Goal: Information Seeking & Learning: Compare options

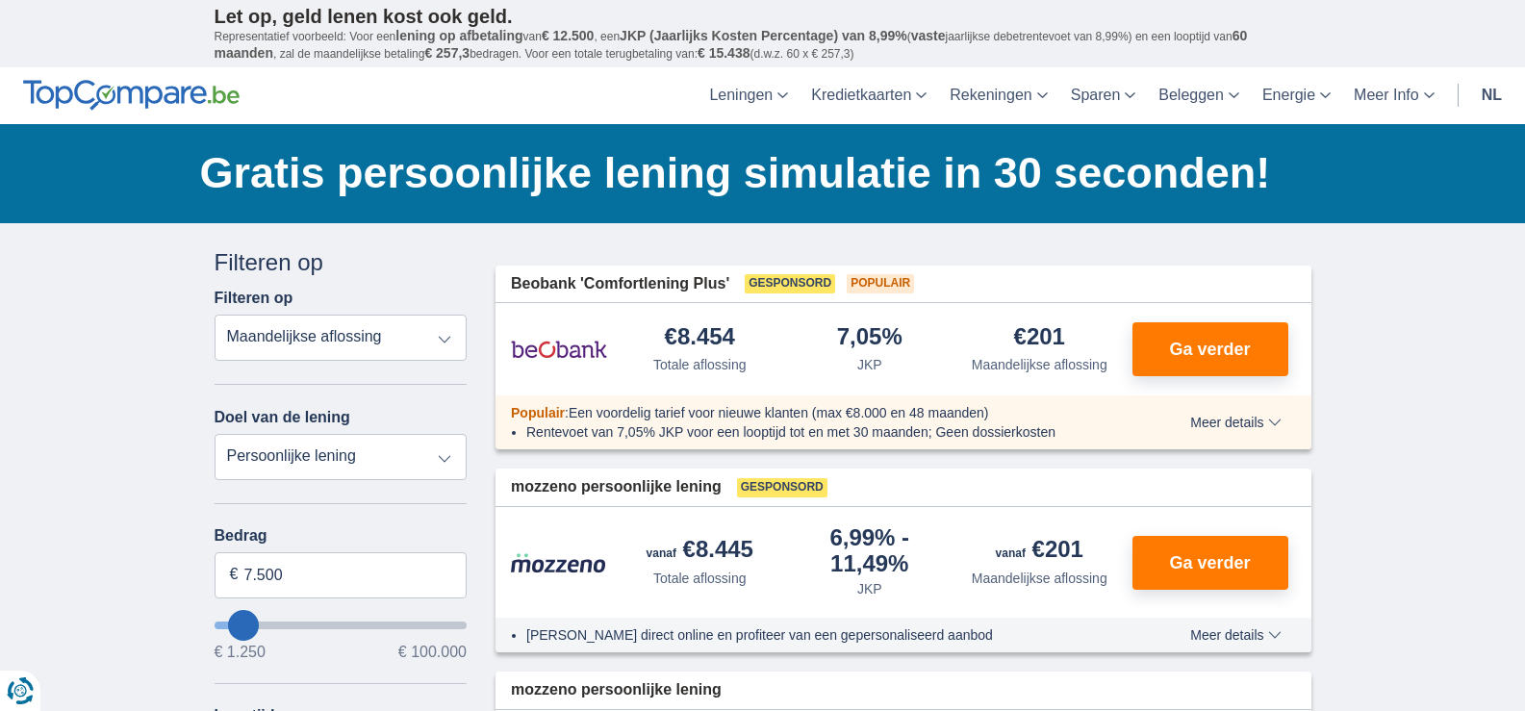
click at [442, 336] on select "Totale aflossing JKP Maandelijkse aflossing" at bounding box center [341, 338] width 253 height 46
click at [215, 315] on select "Totale aflossing JKP Maandelijkse aflossing" at bounding box center [341, 338] width 253 height 46
click at [444, 457] on select "Persoonlijke lening Auto Moto / fiets Mobilhome / caravan Renovatie Energie Sch…" at bounding box center [341, 457] width 253 height 46
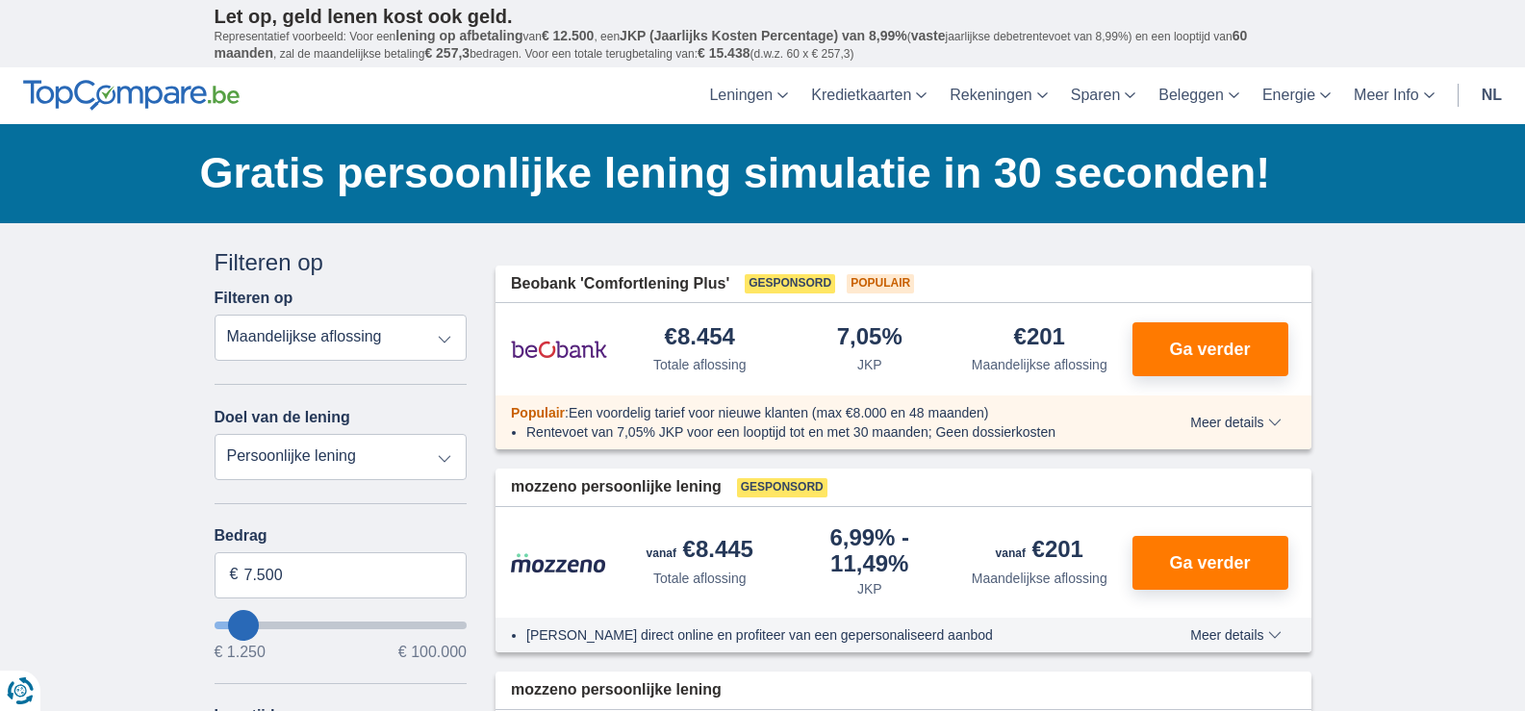
select select "electronics"
click at [215, 434] on select "Persoonlijke lening Auto Moto / fiets Mobilhome / caravan Renovatie Energie Sch…" at bounding box center [341, 457] width 253 height 46
type input "7.500"
type input "7250"
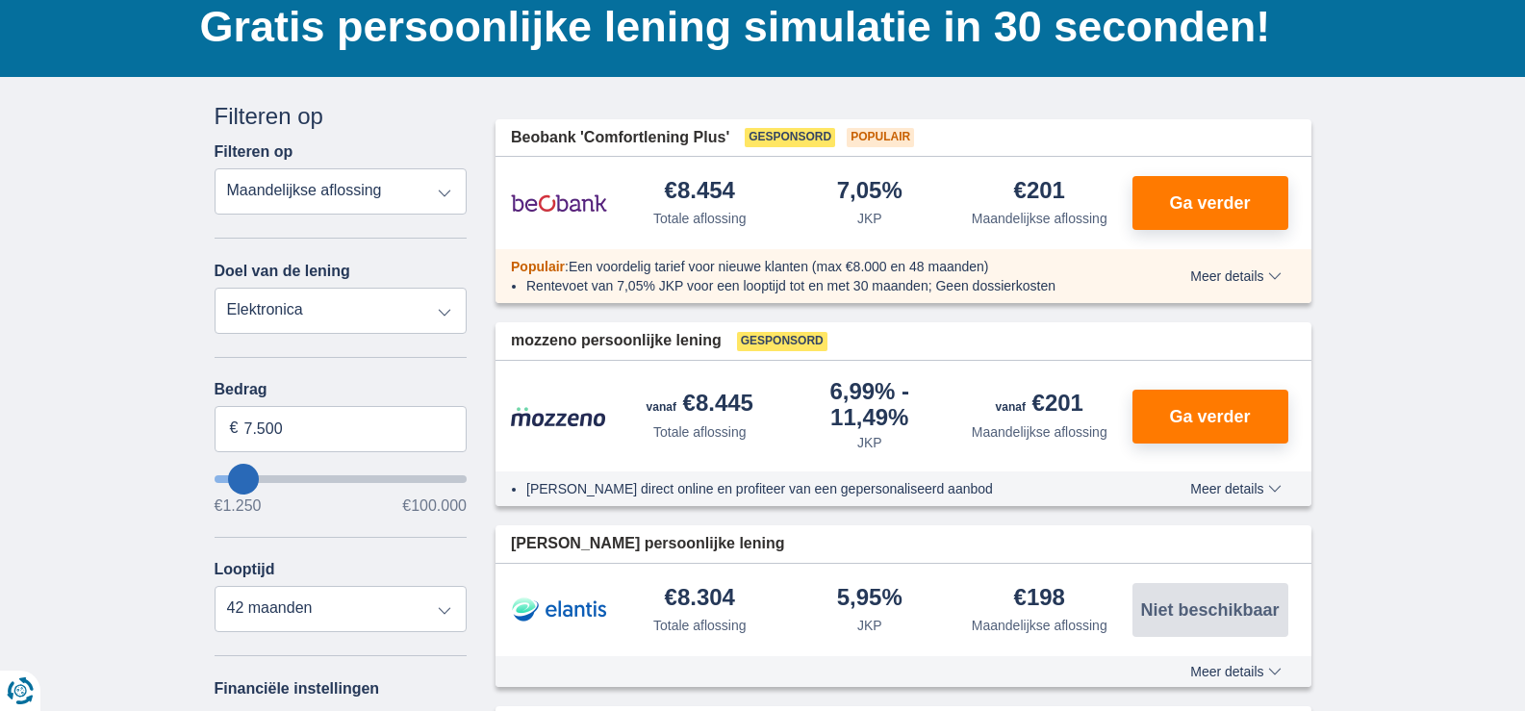
scroll to position [192, 0]
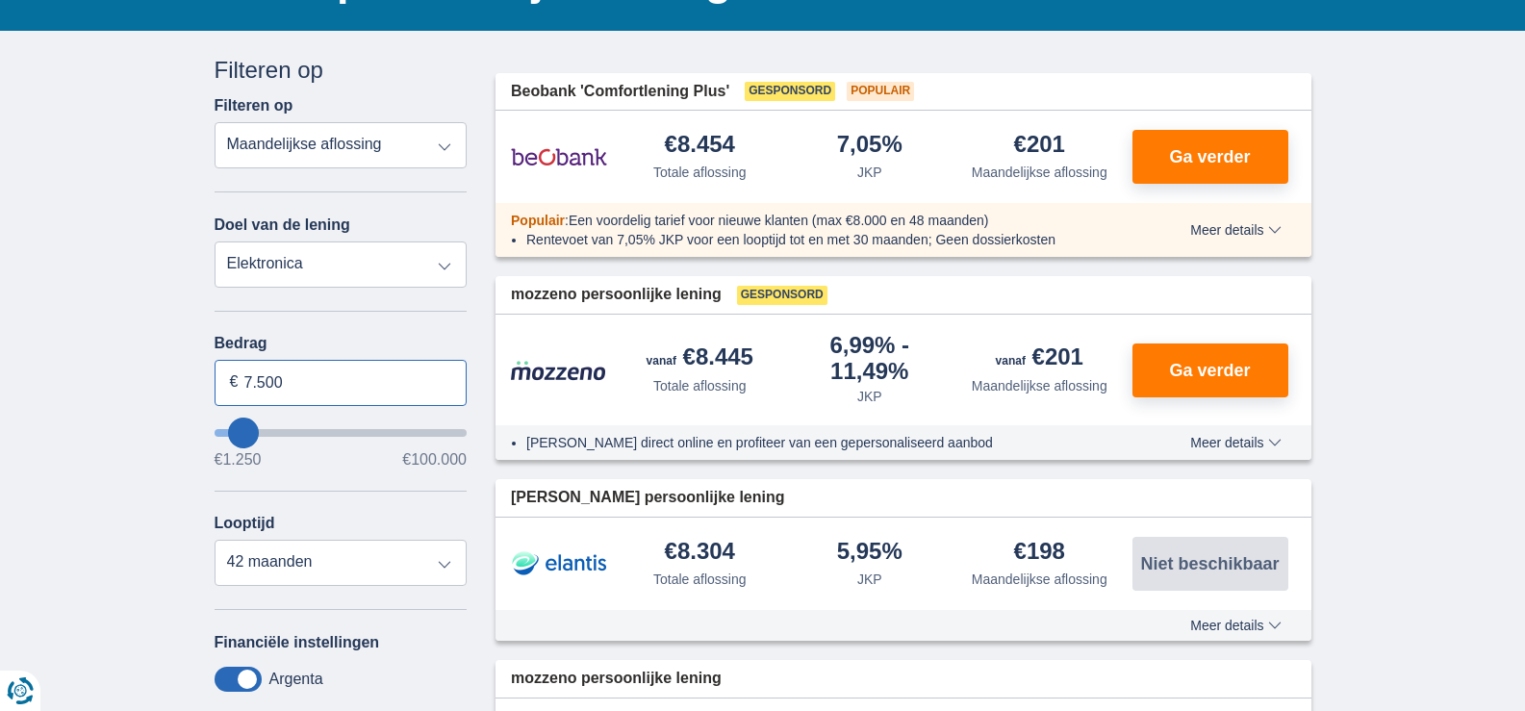
click at [369, 382] on input "7.500" at bounding box center [341, 383] width 253 height 46
type input "7"
type input "3.000"
type input "3250"
select select "30"
